Goal: Task Accomplishment & Management: Manage account settings

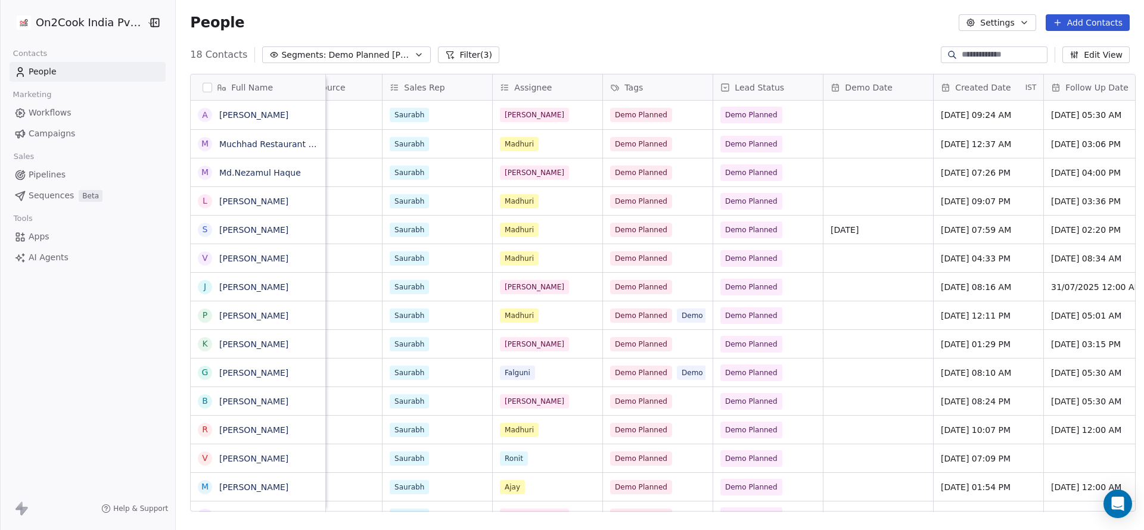
scroll to position [0, 495]
click at [684, 140] on div "Demo Planned" at bounding box center [658, 144] width 110 height 28
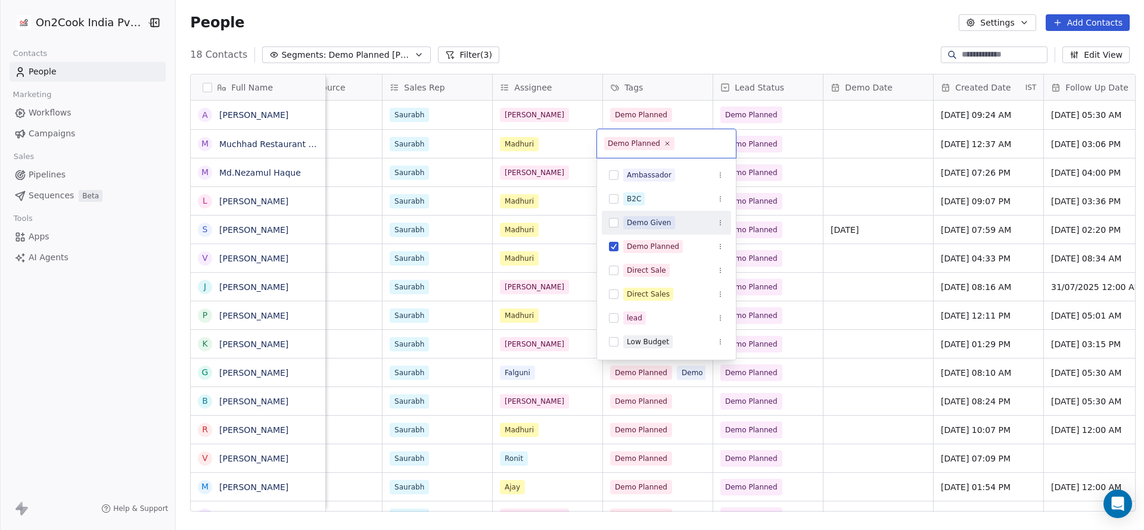
click at [665, 224] on div "Demo Given" at bounding box center [649, 223] width 45 height 11
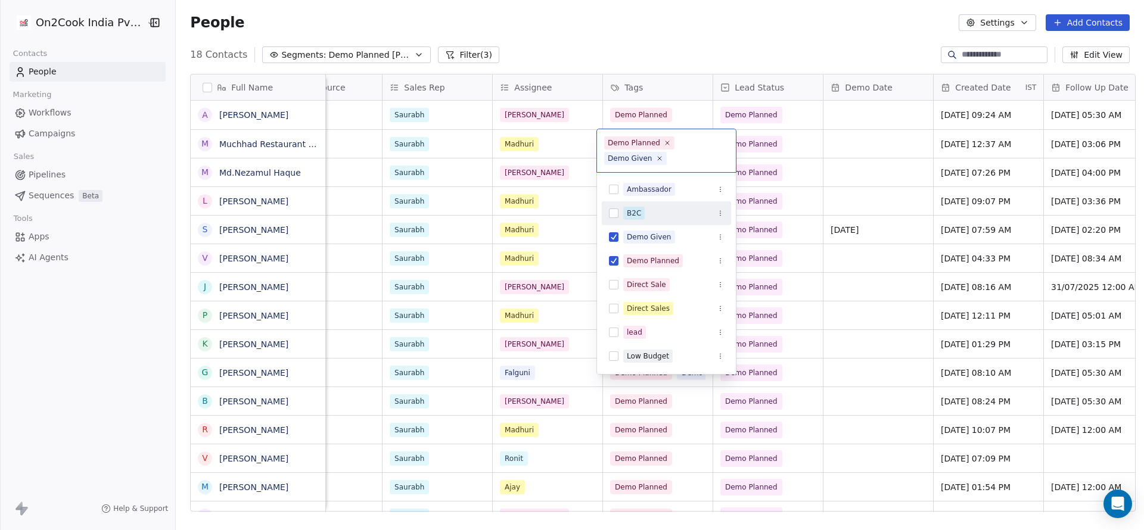
click at [841, 151] on html "On2Cook India Pvt. Ltd. Contacts People Marketing Workflows Campaigns Sales Pip…" at bounding box center [572, 265] width 1144 height 530
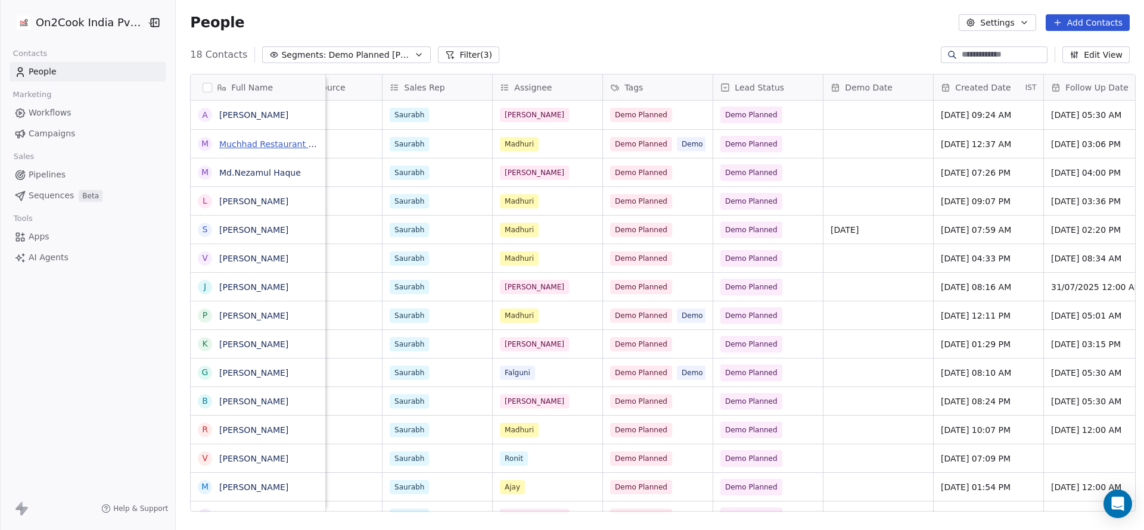
click at [259, 144] on link "Muchhad Restaurant Cafe & Lounge(Pure Veg)" at bounding box center [316, 144] width 194 height 10
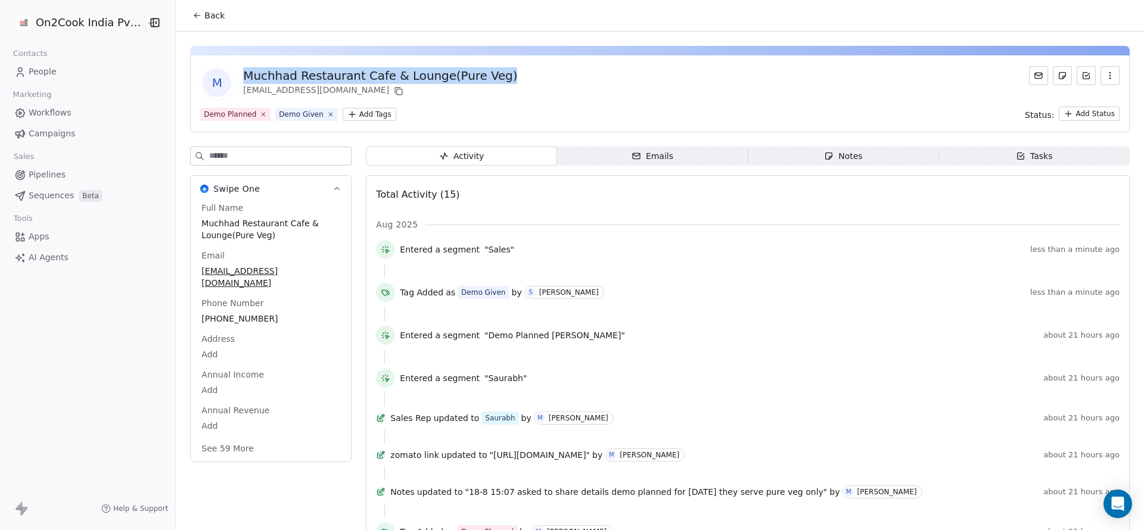
drag, startPoint x: 508, startPoint y: 75, endPoint x: 236, endPoint y: 68, distance: 272.5
click at [236, 68] on div "M Muchhad Restaurant Cafe & Lounge(Pure Veg) [EMAIL_ADDRESS][DOMAIN_NAME]" at bounding box center [660, 82] width 920 height 33
copy div "Muchhad Restaurant Cafe & Lounge(Pure Veg)"
click at [230, 444] on button "See 59 More" at bounding box center [227, 448] width 67 height 21
copy div "Muchhad Restaurant Cafe & Lounge(Pure Veg)"
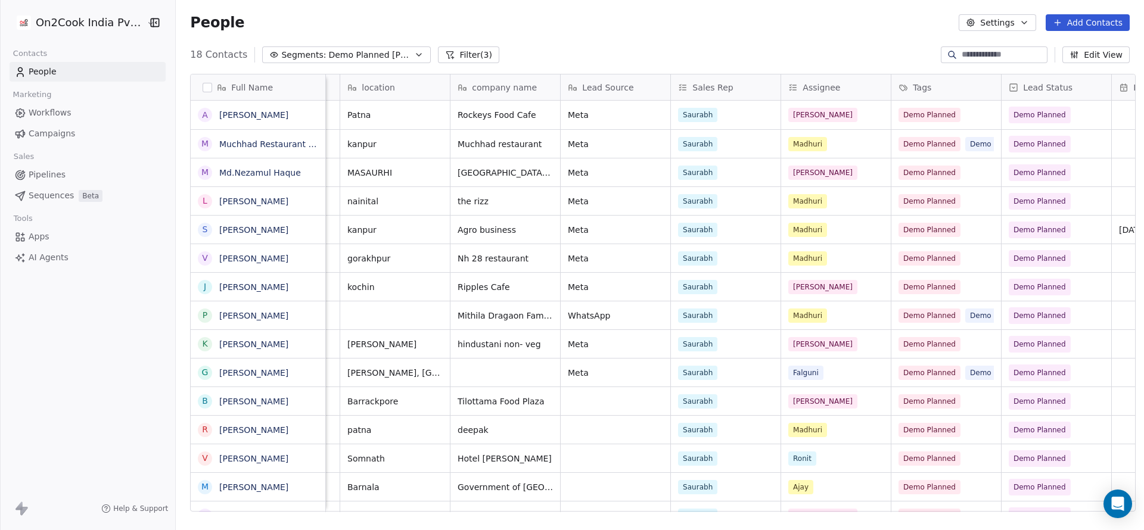
scroll to position [0, 358]
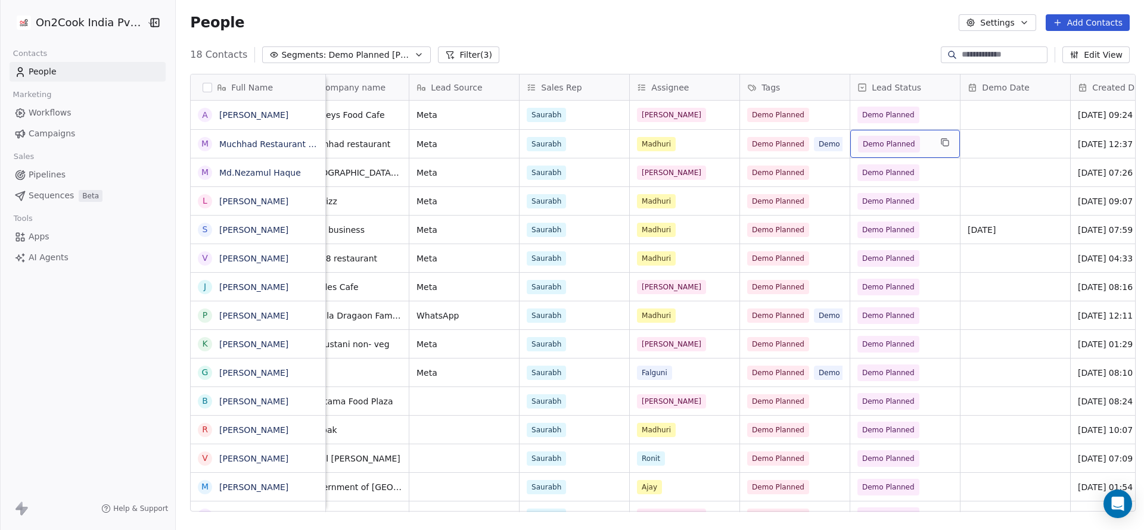
click at [918, 144] on span "Demo Planned" at bounding box center [894, 144] width 73 height 17
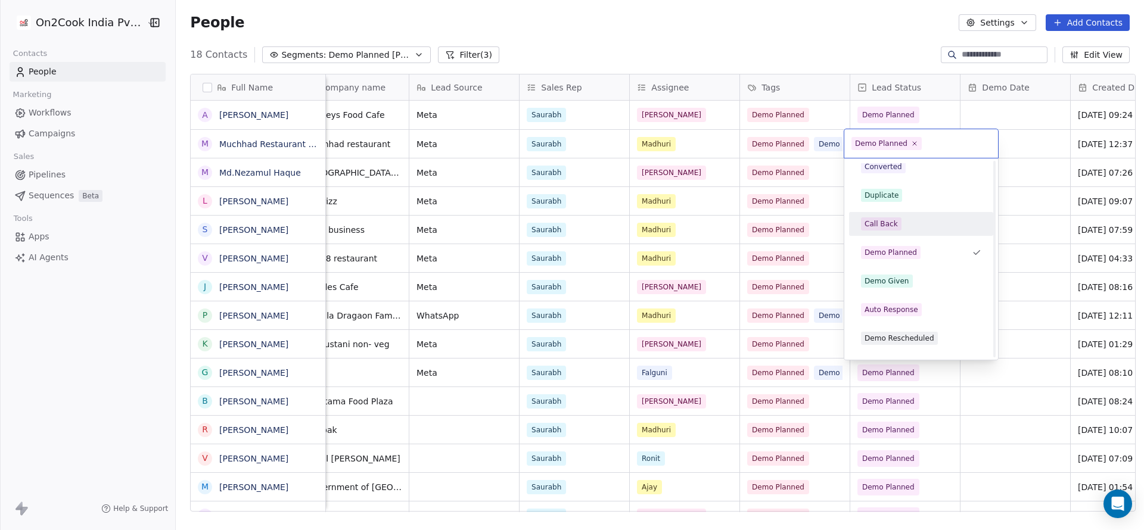
scroll to position [237, 0]
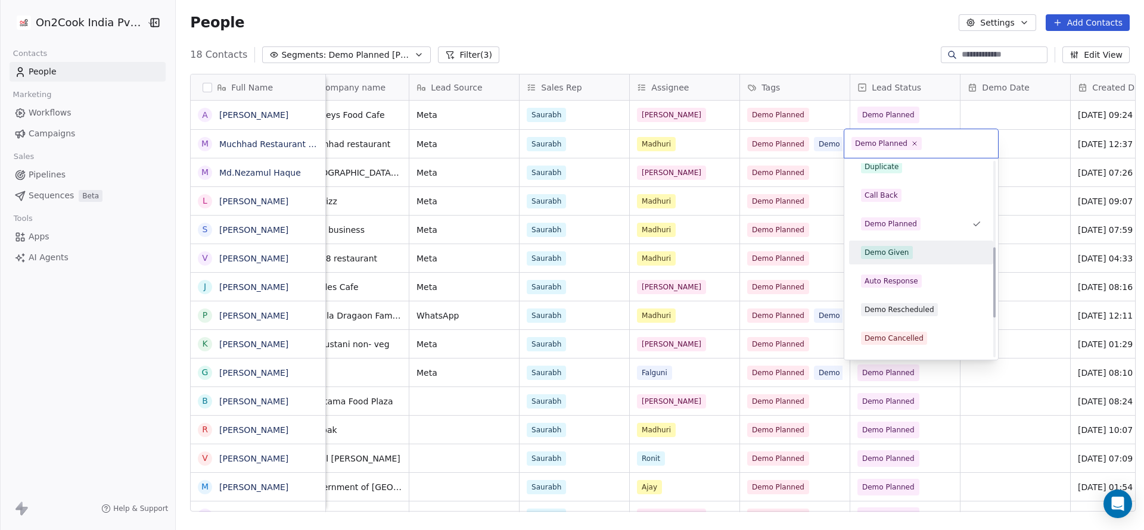
drag, startPoint x: 914, startPoint y: 252, endPoint x: 1011, endPoint y: 287, distance: 102.8
click at [915, 251] on div "Demo Given" at bounding box center [921, 252] width 120 height 13
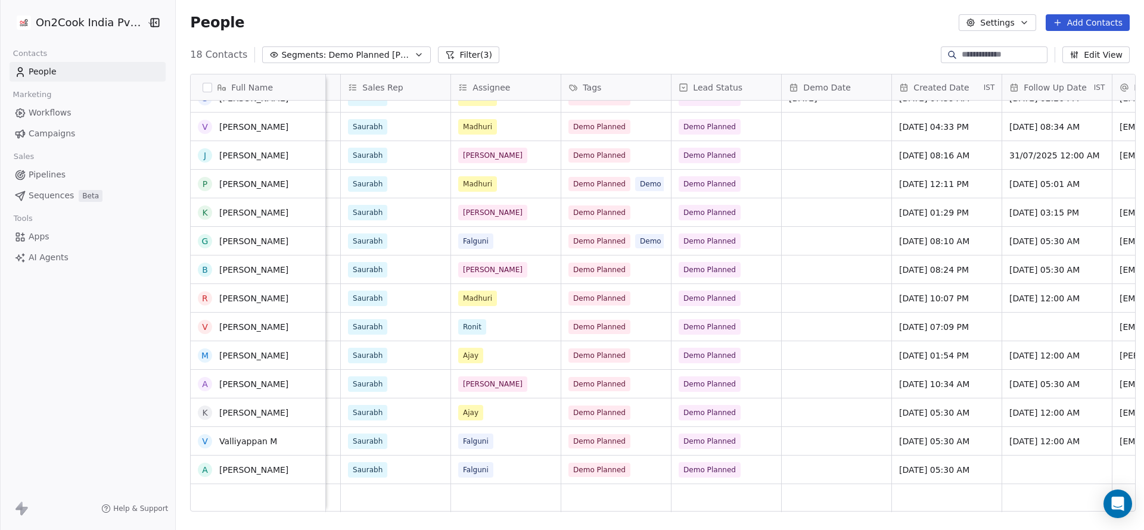
scroll to position [0, 0]
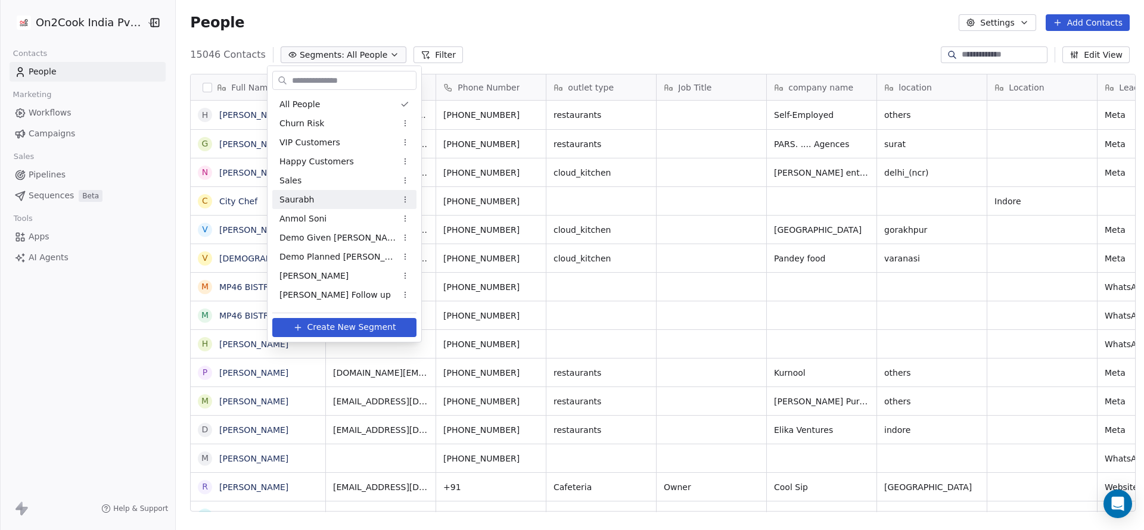
scroll to position [453, 960]
click at [41, 172] on html "On2Cook India Pvt. Ltd. Contacts People Marketing Workflows Campaigns Sales Pip…" at bounding box center [572, 265] width 1144 height 530
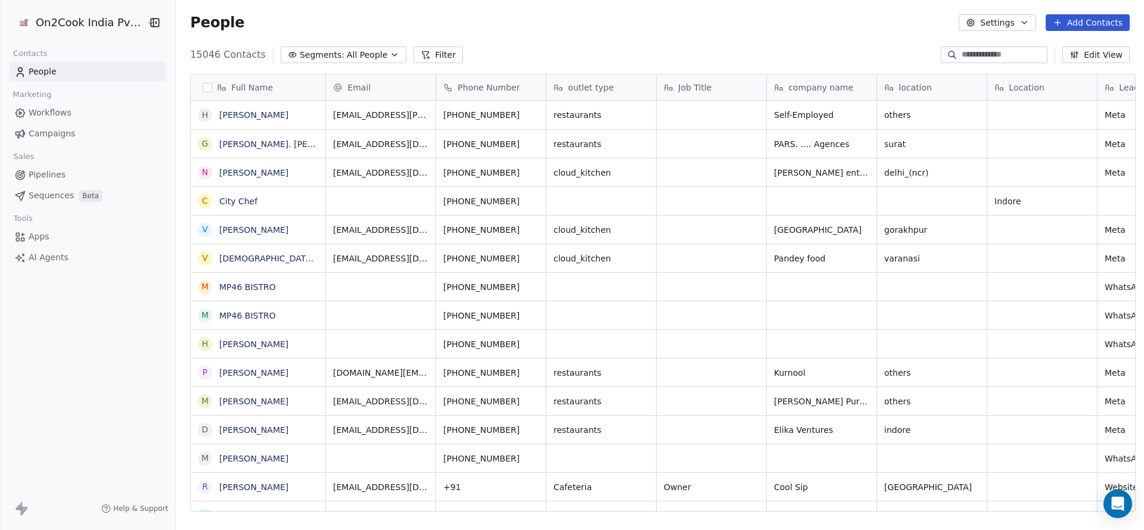
click at [41, 172] on span "Pipelines" at bounding box center [47, 175] width 37 height 13
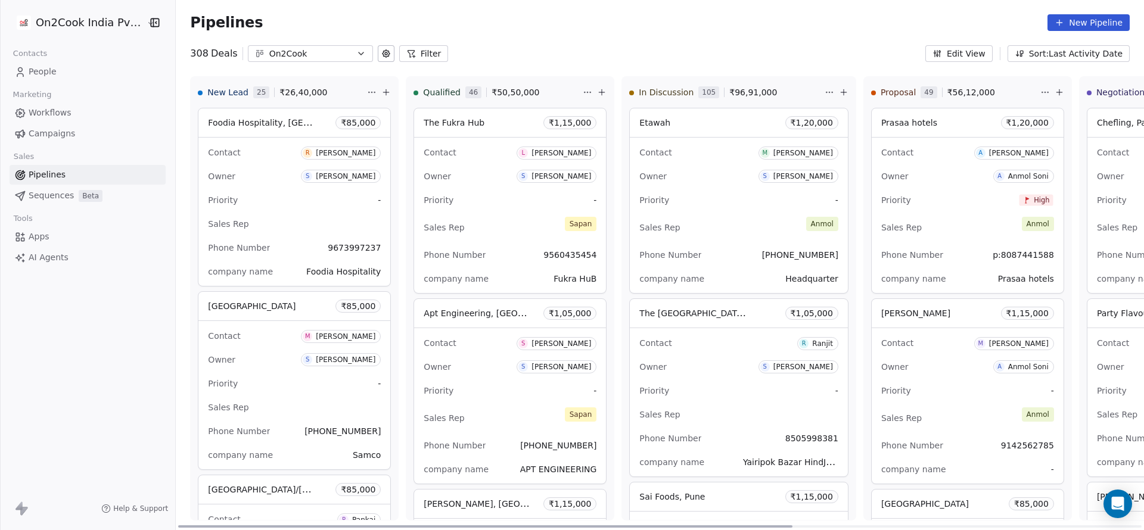
click at [597, 89] on icon at bounding box center [602, 93] width 10 height 10
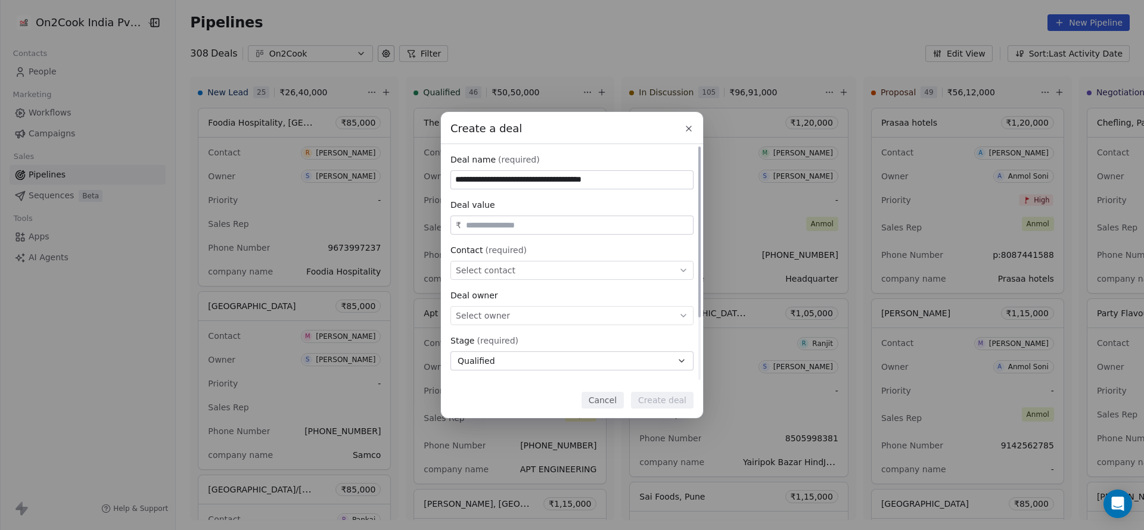
type input "**********"
click at [532, 228] on input "text" at bounding box center [577, 225] width 227 height 9
type input "********"
click at [553, 266] on div "Select contact" at bounding box center [572, 270] width 243 height 19
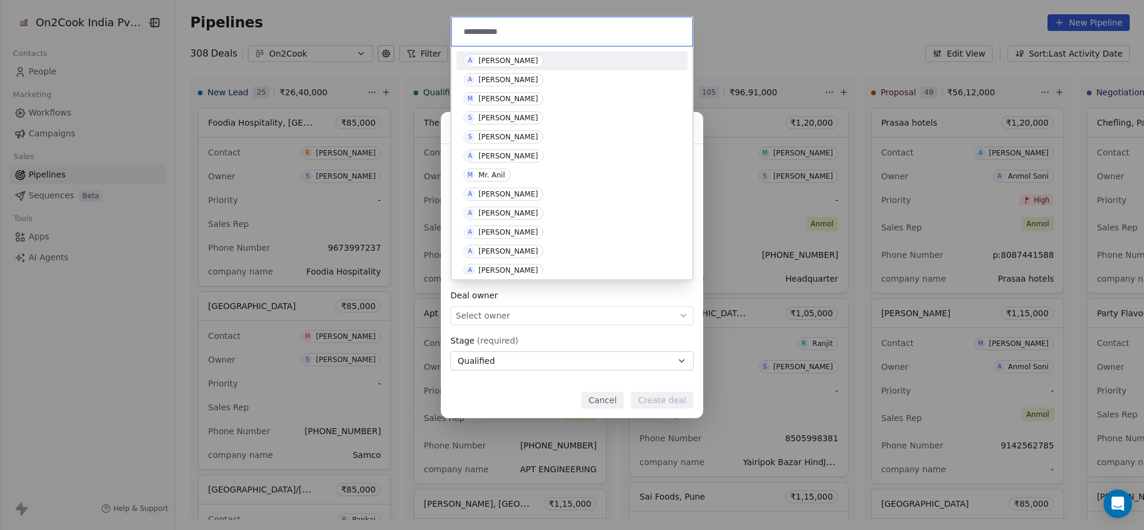
paste input "**********"
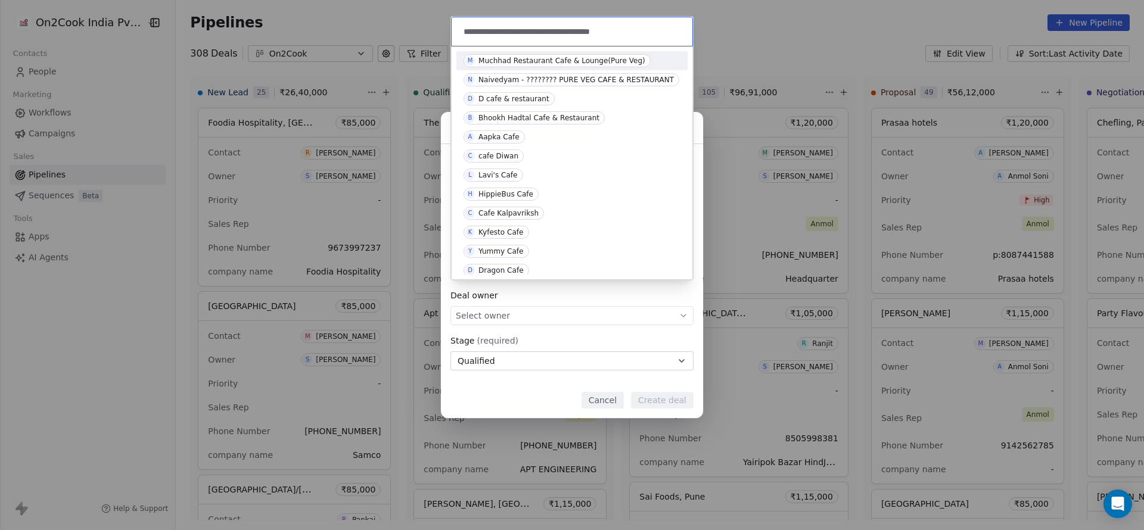
type input "**********"
click at [584, 59] on div "Muchhad Restaurant Cafe & Lounge(Pure Veg)" at bounding box center [562, 61] width 167 height 8
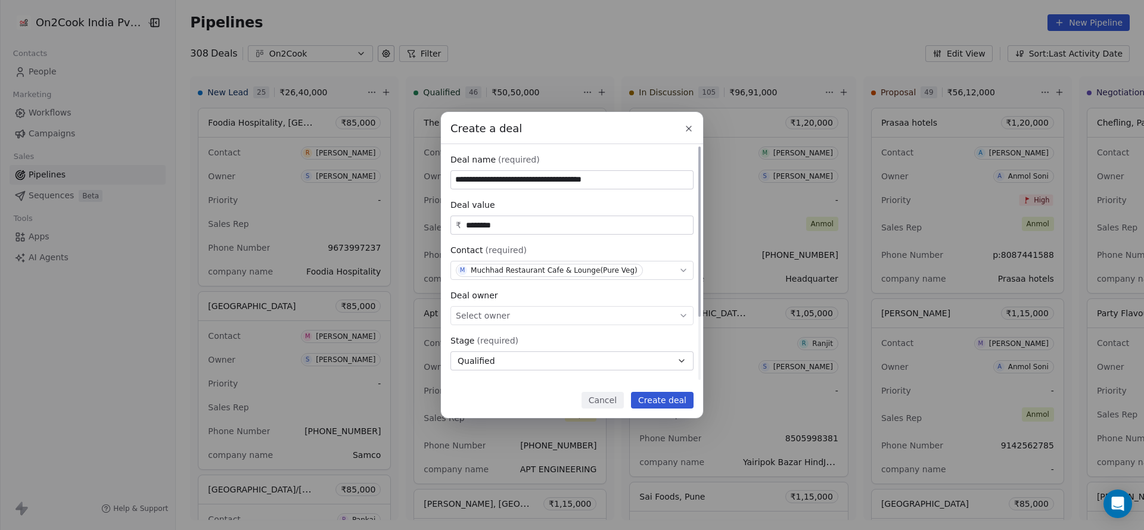
click at [522, 314] on div "Select owner" at bounding box center [572, 315] width 243 height 19
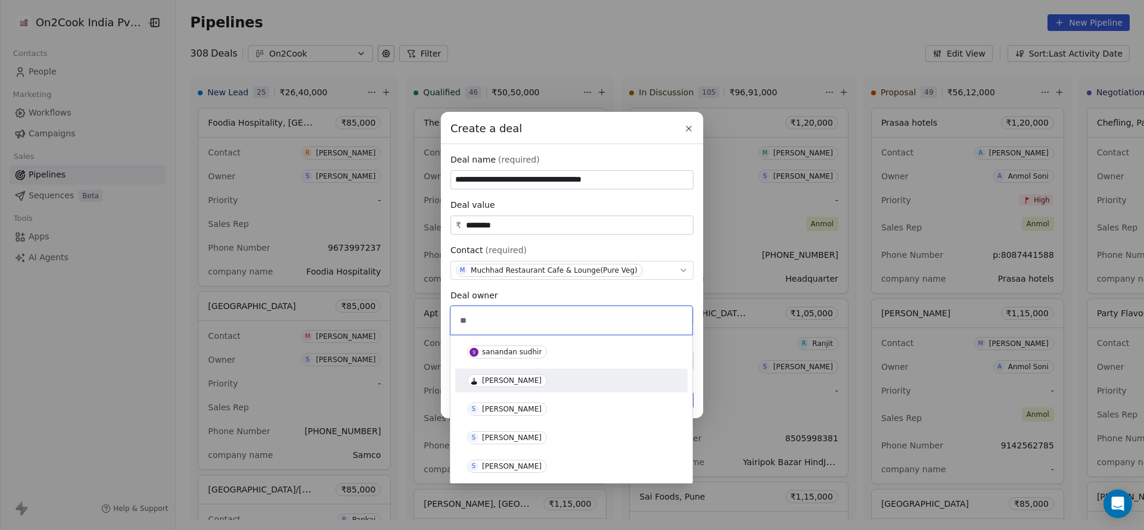
type input "**"
click at [512, 380] on div "[PERSON_NAME]" at bounding box center [512, 381] width 60 height 8
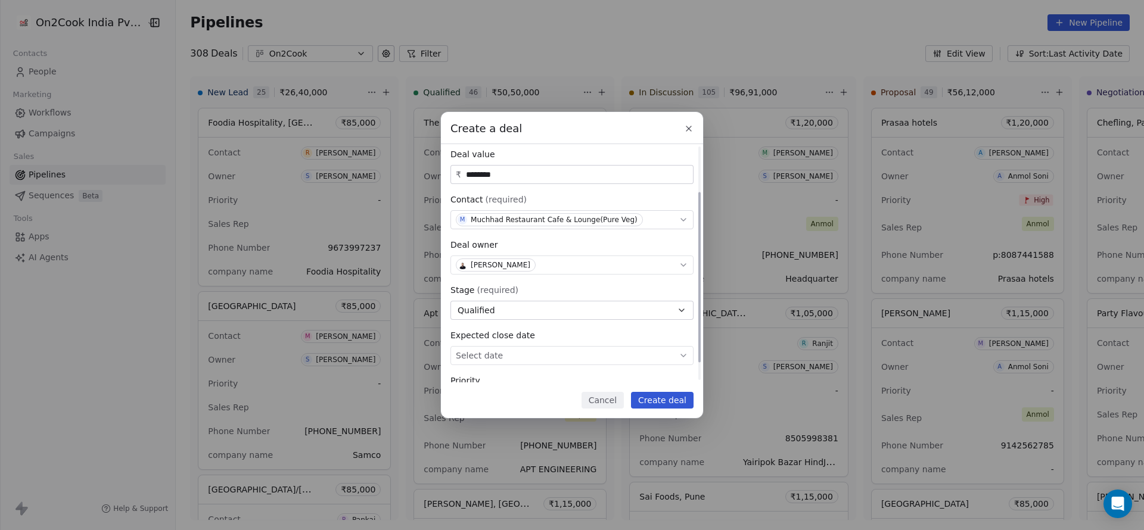
scroll to position [88, 0]
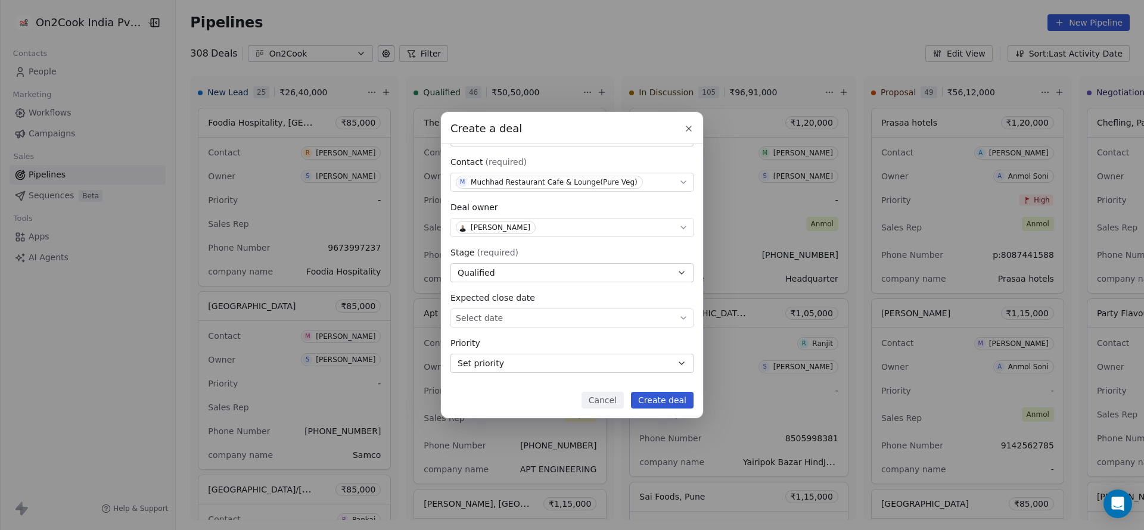
click at [659, 399] on button "Create deal" at bounding box center [662, 400] width 63 height 17
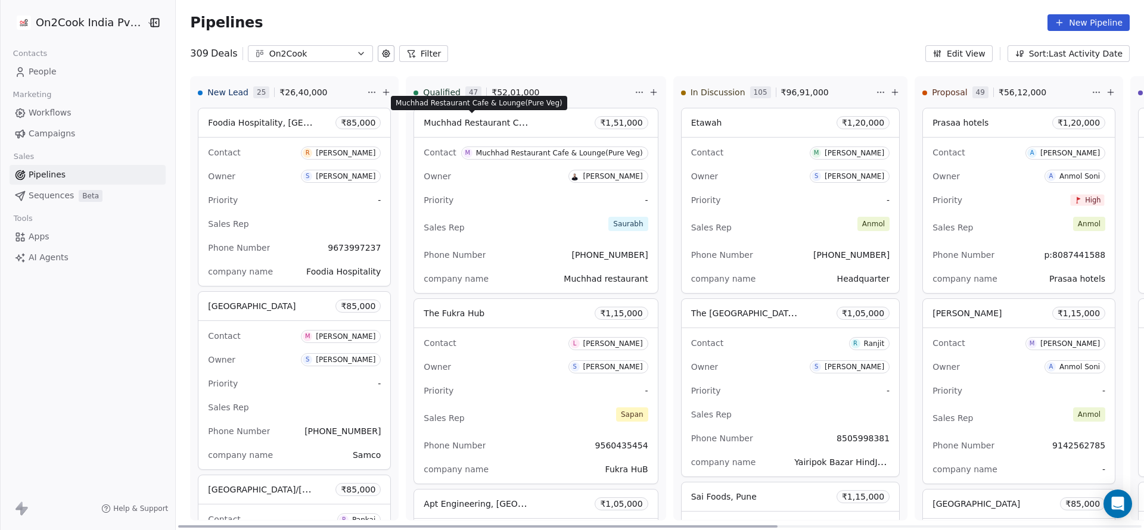
click at [499, 123] on span "Muchhad Restaurant Cafe & Lounge(Pure Veg)" at bounding box center [521, 122] width 194 height 11
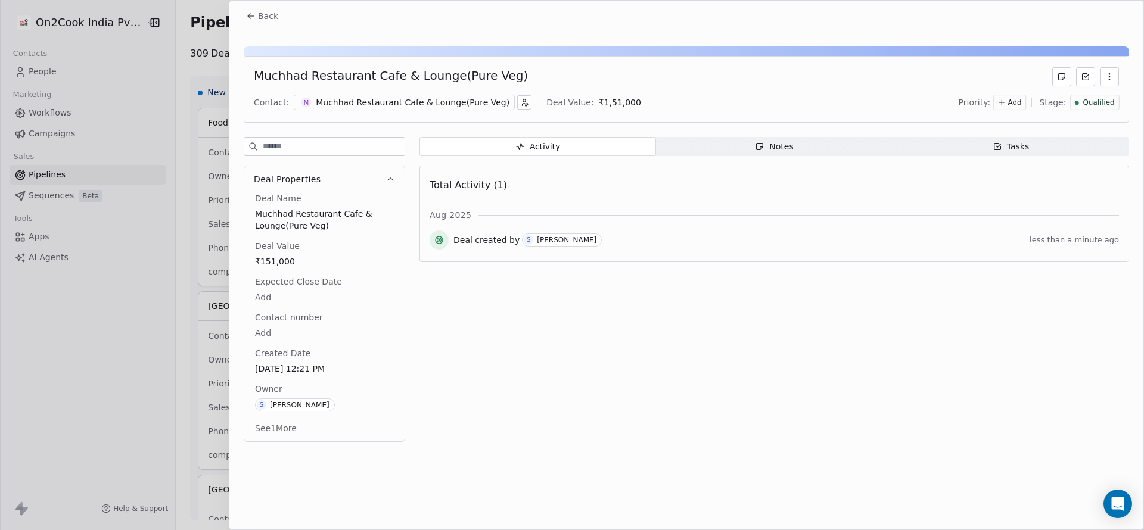
drag, startPoint x: 808, startPoint y: 153, endPoint x: 806, endPoint y: 147, distance: 6.7
click at [808, 153] on span "Notes Notes" at bounding box center [774, 146] width 237 height 19
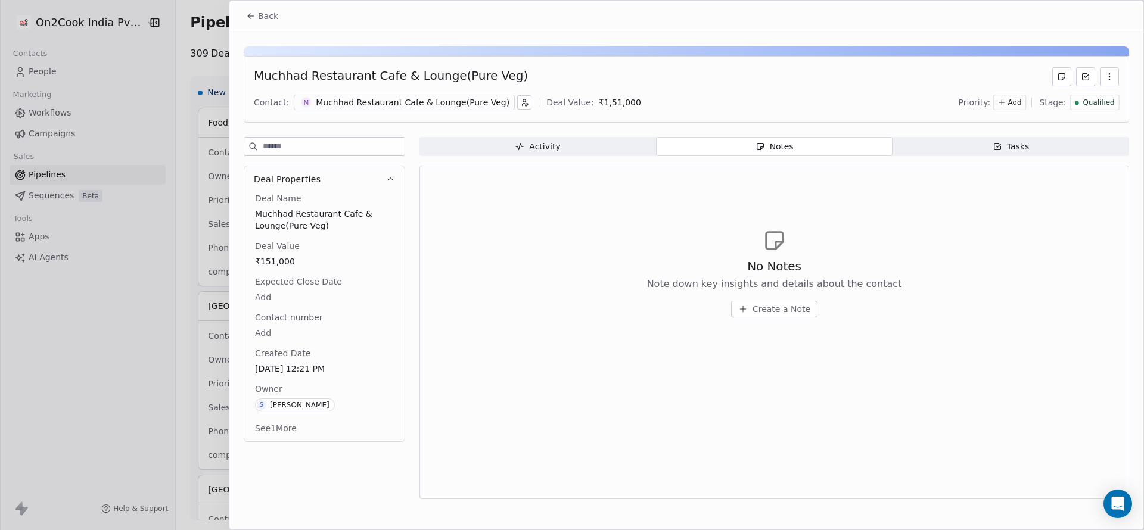
click at [765, 307] on span "Create a Note" at bounding box center [782, 309] width 58 height 12
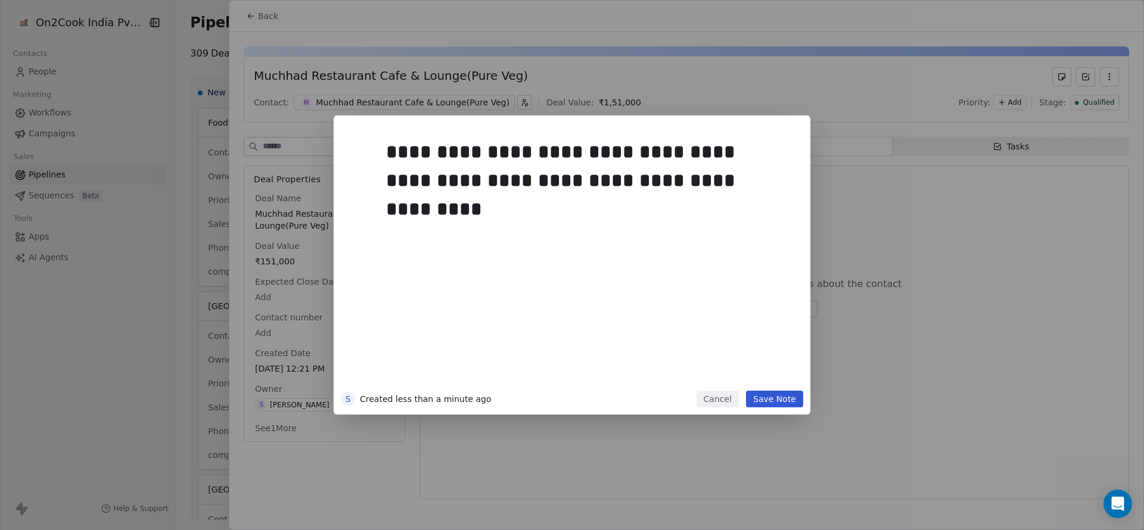
click at [786, 402] on button "Save Note" at bounding box center [774, 399] width 57 height 17
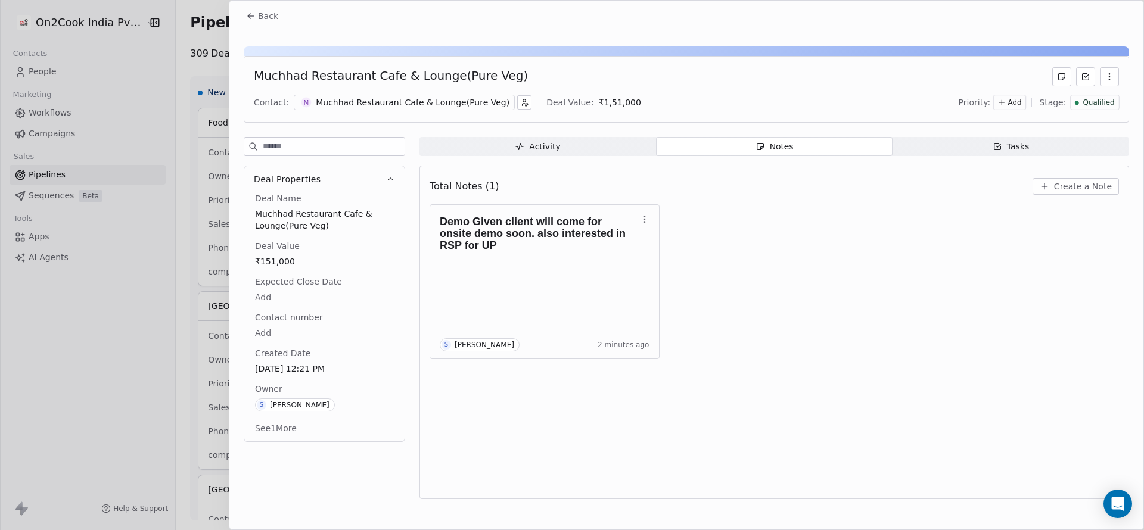
click at [259, 12] on span "Back" at bounding box center [268, 16] width 20 height 12
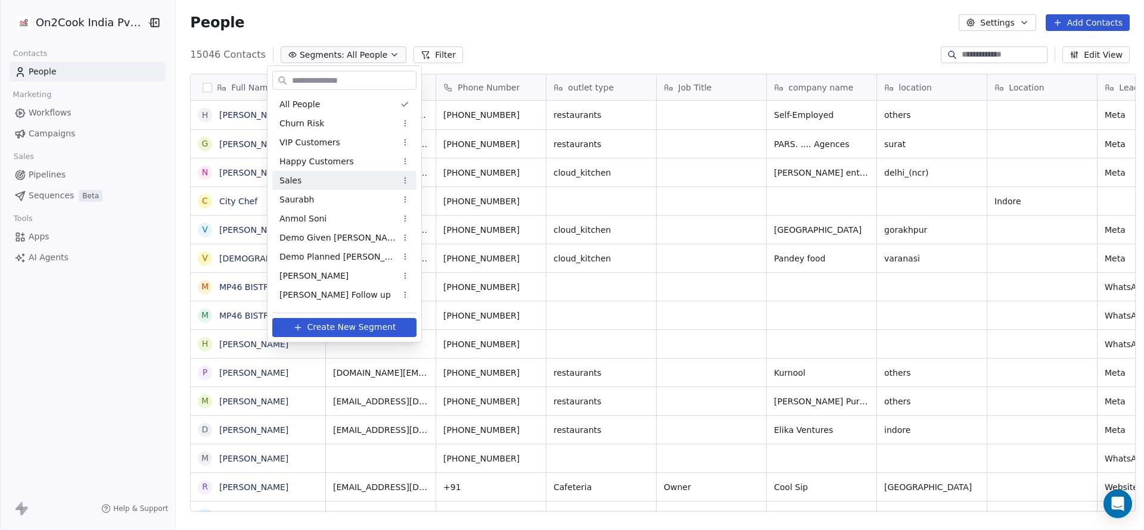
scroll to position [453, 960]
click at [327, 237] on span "Demo Given Sam" at bounding box center [338, 238] width 117 height 13
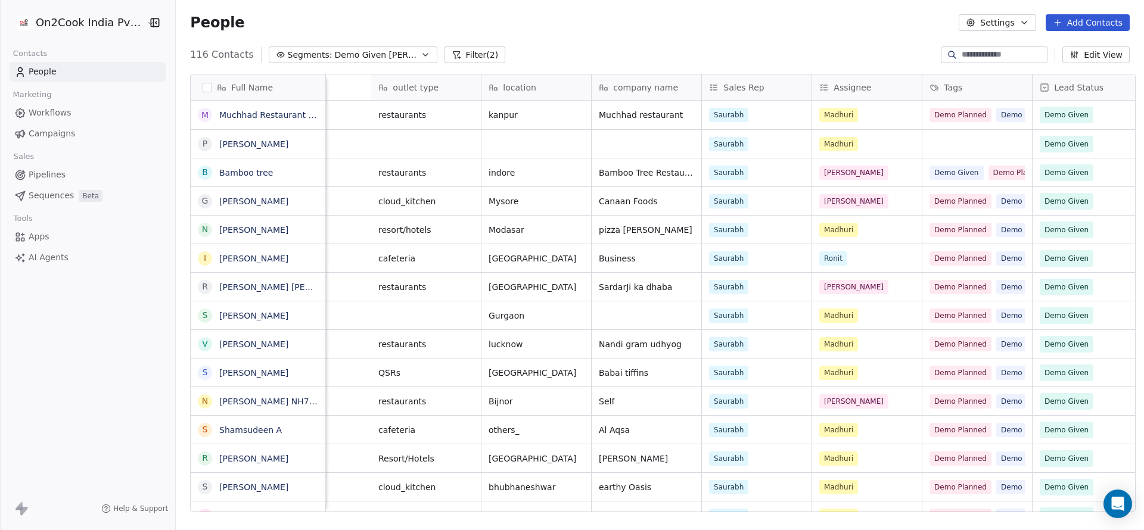
scroll to position [0, 447]
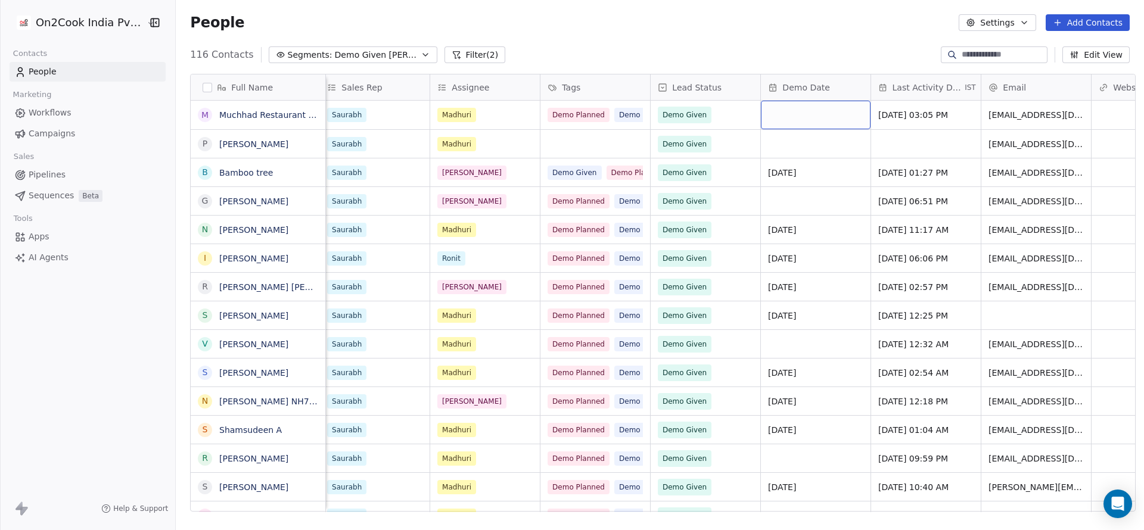
click at [799, 114] on div "grid" at bounding box center [816, 115] width 110 height 29
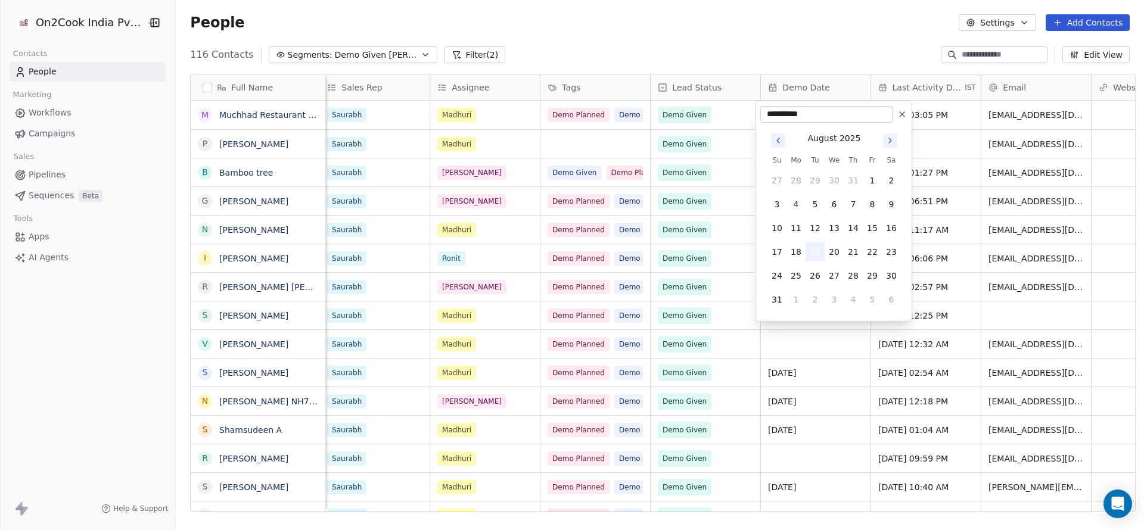
click at [818, 252] on button "19" at bounding box center [815, 252] width 19 height 19
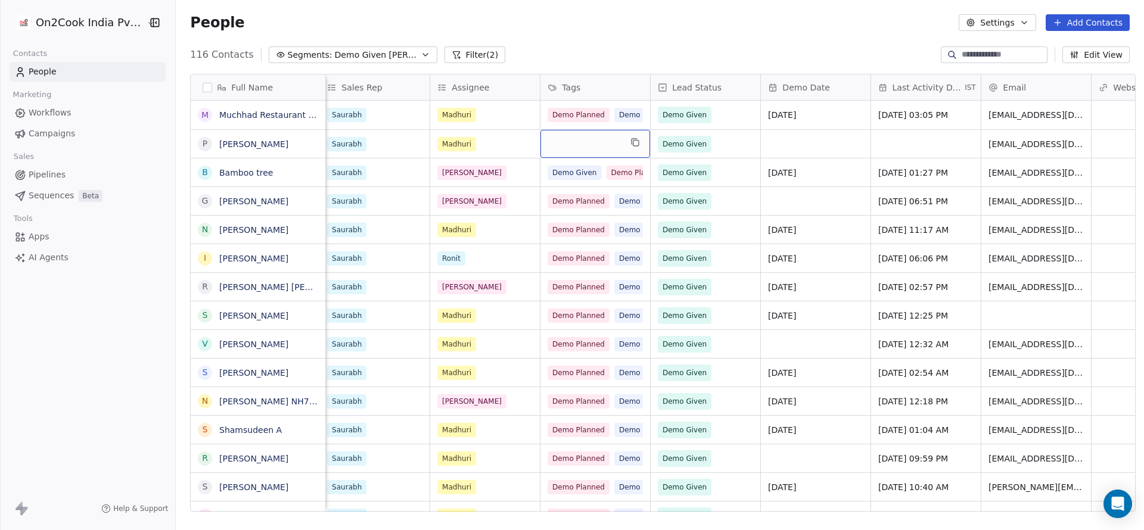
click at [588, 144] on div "grid" at bounding box center [596, 144] width 110 height 28
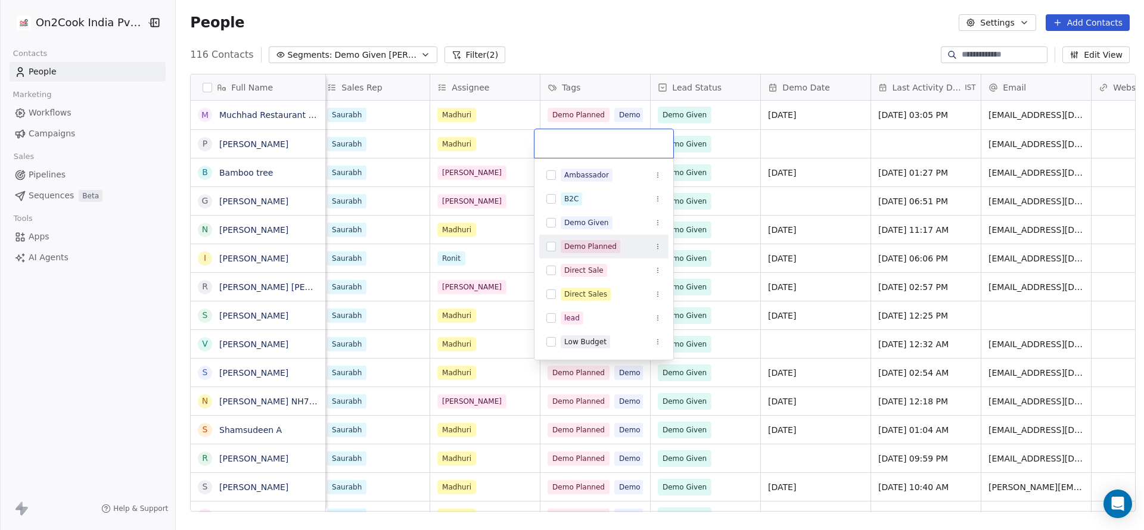
click at [603, 243] on div "Demo Planned" at bounding box center [590, 246] width 52 height 11
click at [675, 25] on html "On2Cook India Pvt. Ltd. Contacts People Marketing Workflows Campaigns Sales Pip…" at bounding box center [572, 265] width 1144 height 530
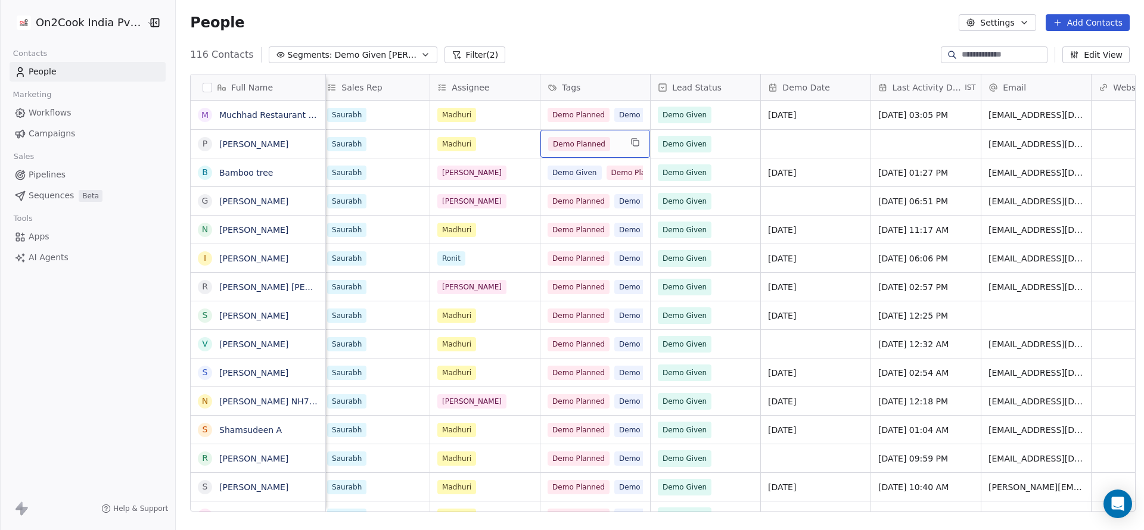
click at [619, 145] on div "Demo Planned" at bounding box center [596, 144] width 110 height 28
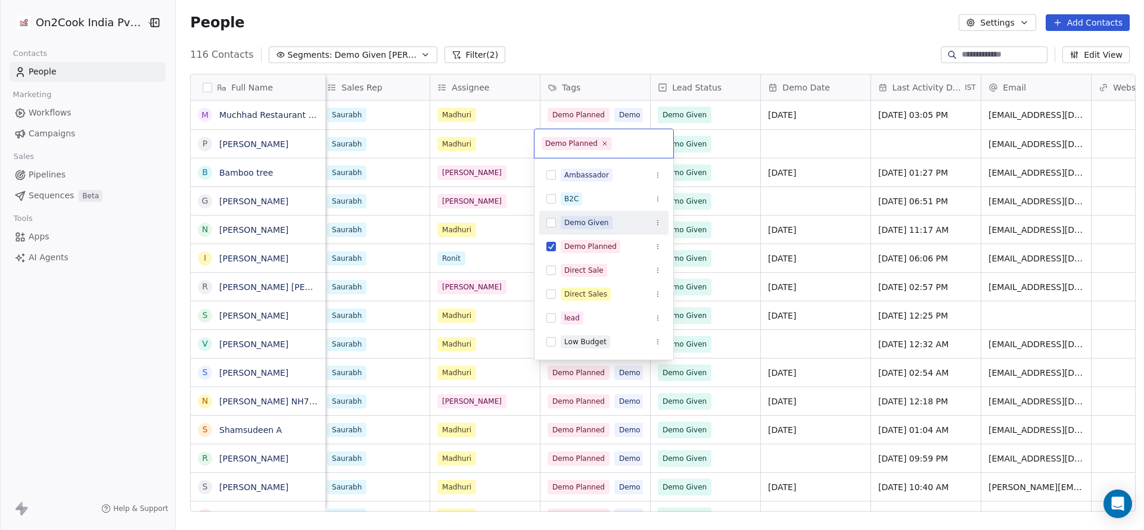
click at [606, 223] on span "Demo Given" at bounding box center [587, 222] width 52 height 13
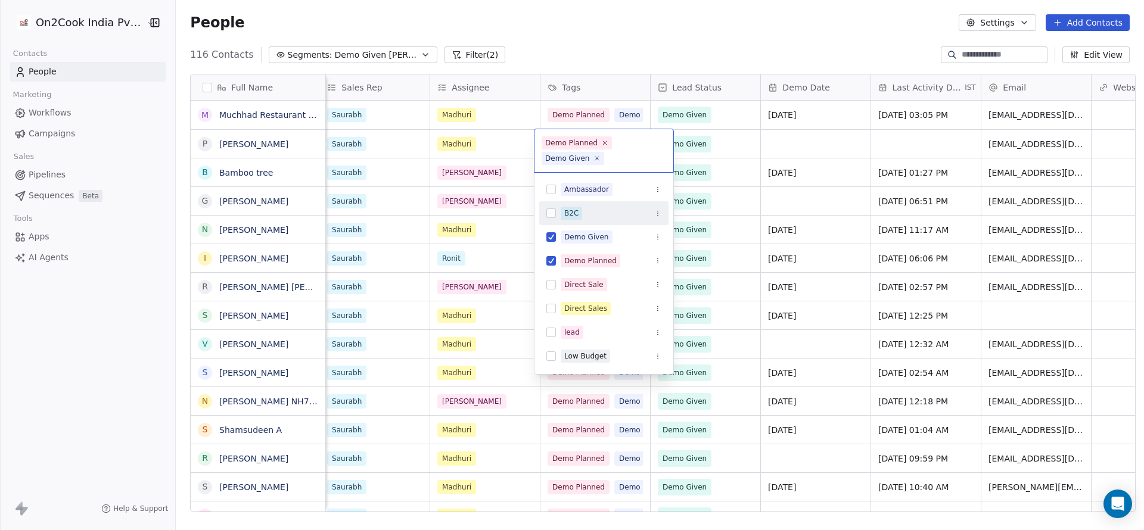
click at [782, 135] on html "On2Cook India Pvt. Ltd. Contacts People Marketing Workflows Campaigns Sales Pip…" at bounding box center [572, 265] width 1144 height 530
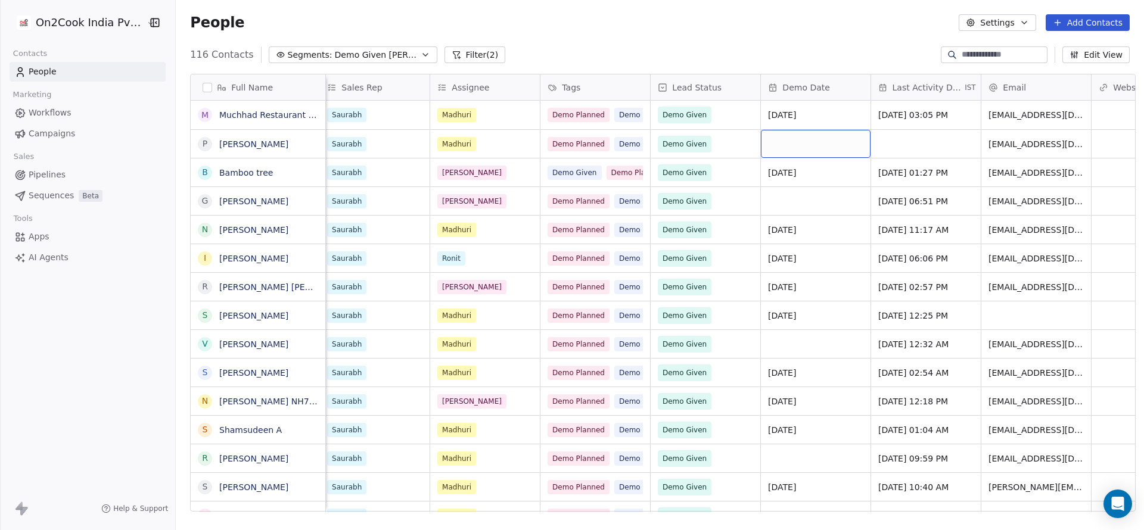
click at [811, 143] on div "grid" at bounding box center [816, 144] width 110 height 28
click at [720, 147] on span "Demo Given" at bounding box center [695, 144] width 73 height 17
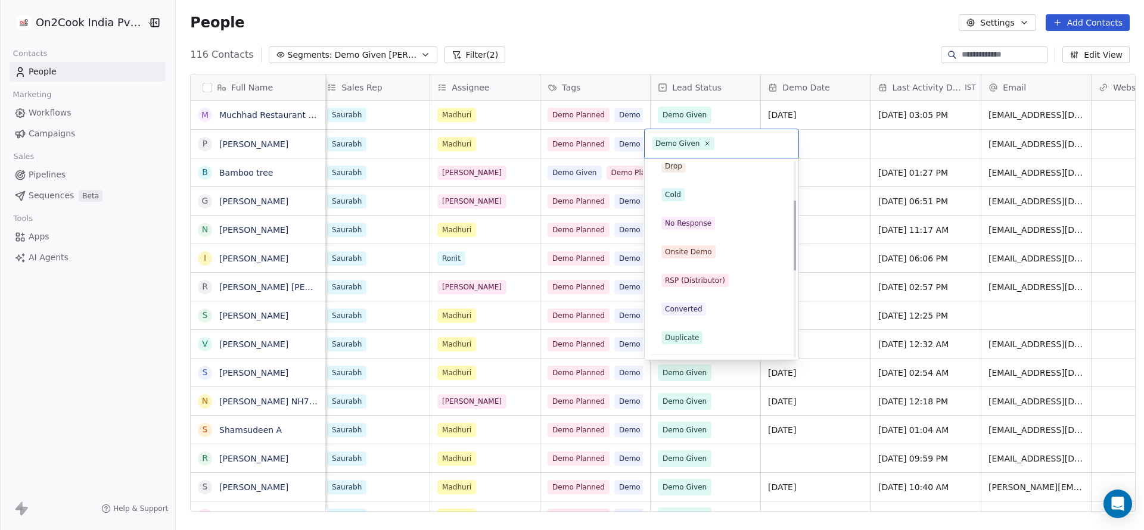
scroll to position [0, 0]
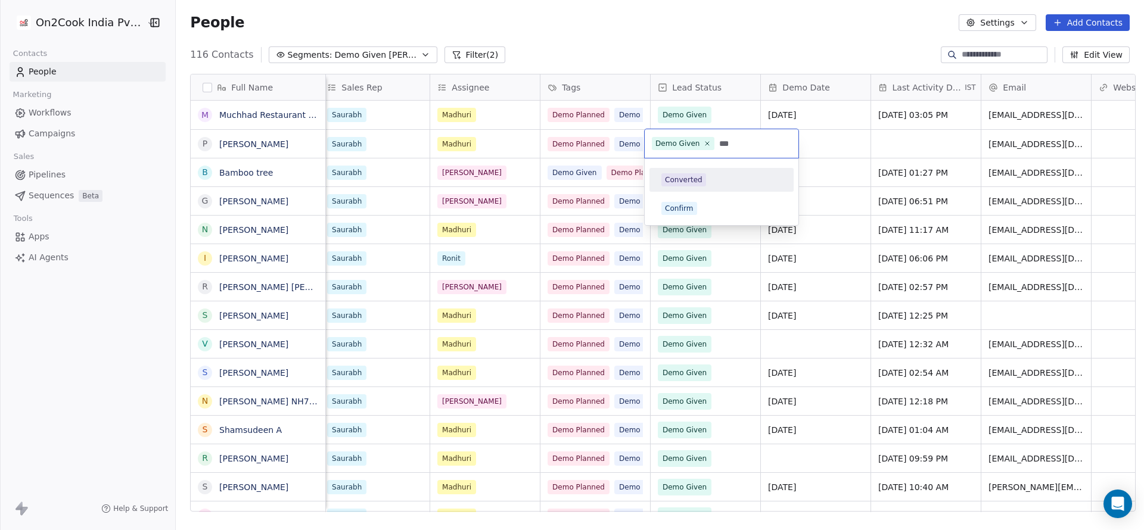
type input "***"
click at [709, 184] on div "Converted" at bounding box center [722, 179] width 120 height 13
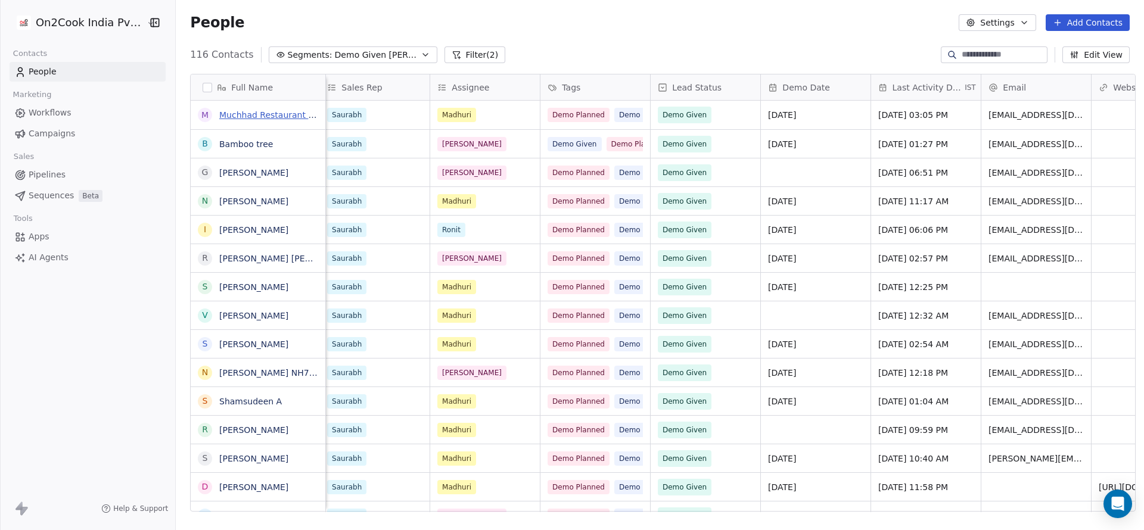
click at [235, 119] on link "Muchhad Restaurant Cafe & Lounge(Pure Veg)" at bounding box center [316, 115] width 194 height 10
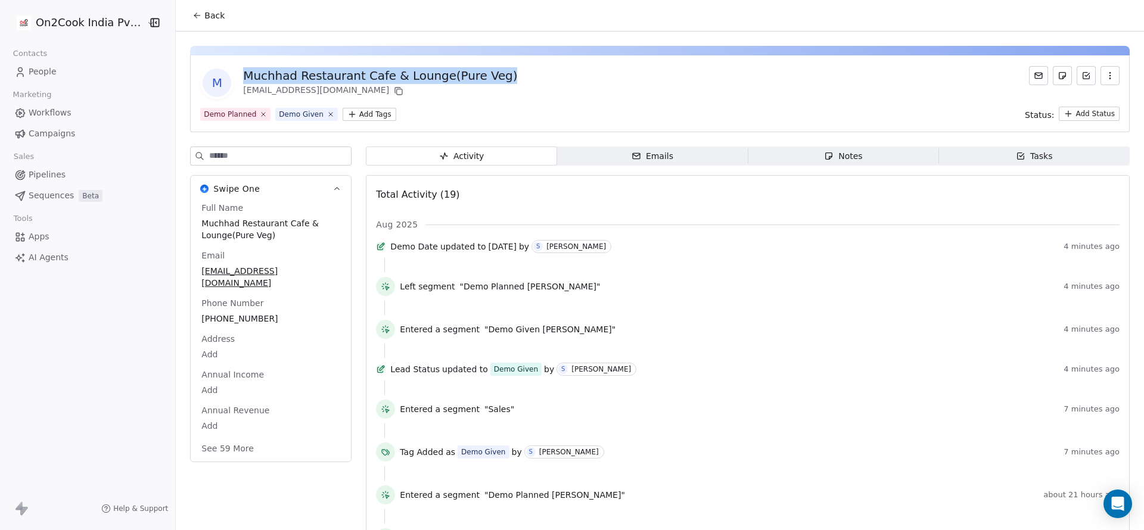
drag, startPoint x: 506, startPoint y: 76, endPoint x: 246, endPoint y: 68, distance: 260.0
click at [234, 72] on div "M Muchhad Restaurant Cafe & Lounge(Pure Veg) [EMAIL_ADDRESS][DOMAIN_NAME]" at bounding box center [660, 82] width 920 height 33
copy div "Muchhad Restaurant Cafe & Lounge(Pure Veg)"
click at [194, 23] on button "Back" at bounding box center [208, 15] width 46 height 21
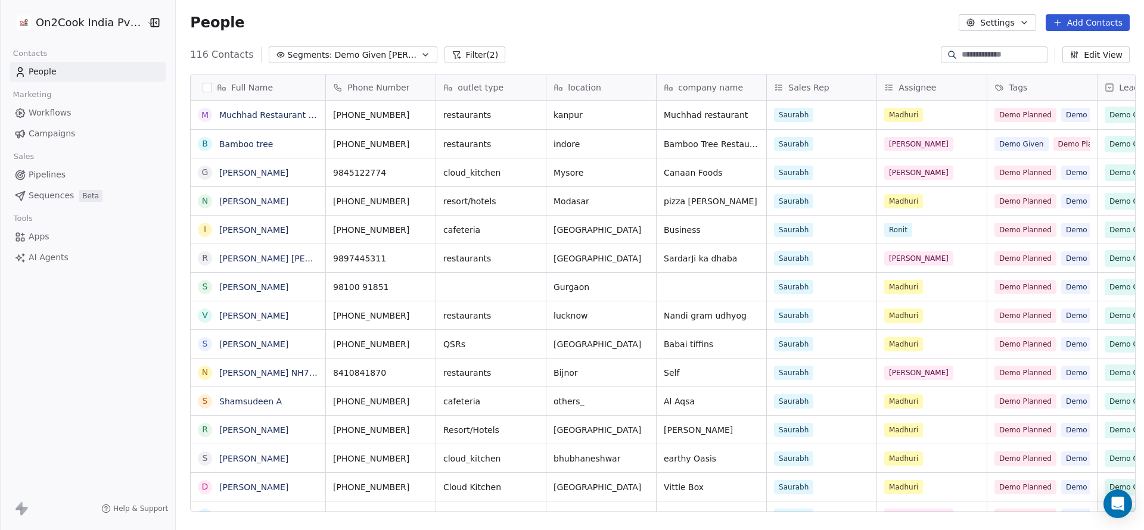
scroll to position [453, 960]
click at [418, 119] on button "grid" at bounding box center [425, 113] width 14 height 14
click at [310, 120] on link "Muchhad Restaurant Cafe & Lounge(Pure Veg)" at bounding box center [316, 115] width 194 height 10
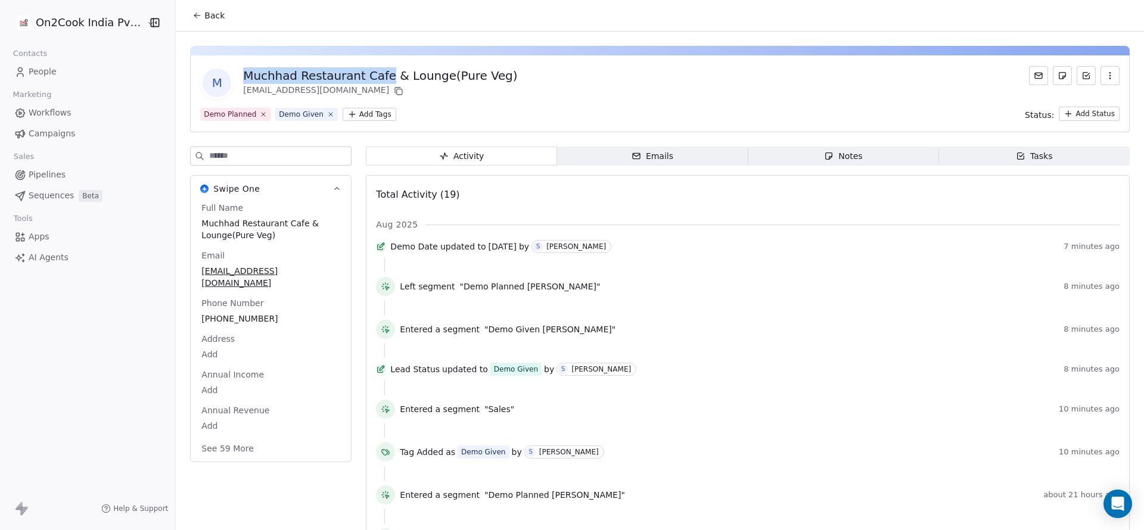
drag, startPoint x: 378, startPoint y: 75, endPoint x: 225, endPoint y: 76, distance: 153.2
click at [225, 76] on div "M Muchhad Restaurant Cafe & Lounge(Pure Veg) [EMAIL_ADDRESS][DOMAIN_NAME]" at bounding box center [358, 82] width 317 height 33
copy div "Muchhad Restaurant Cafe"
